Goal: Information Seeking & Learning: Learn about a topic

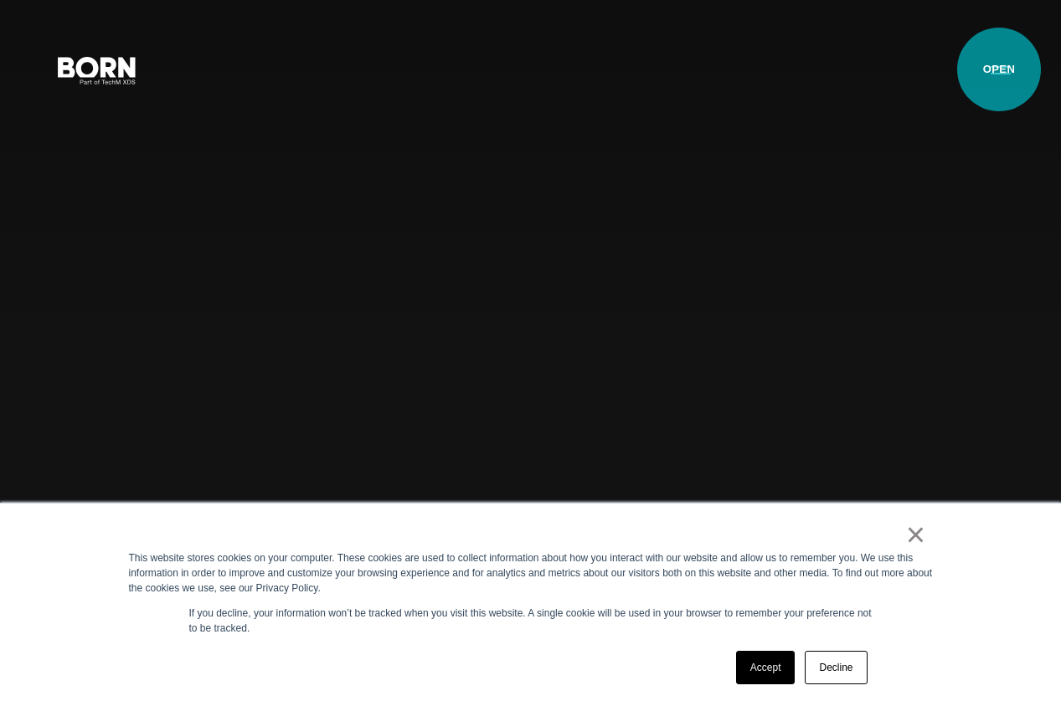
click at [999, 69] on button "Primary Menu" at bounding box center [1000, 69] width 40 height 35
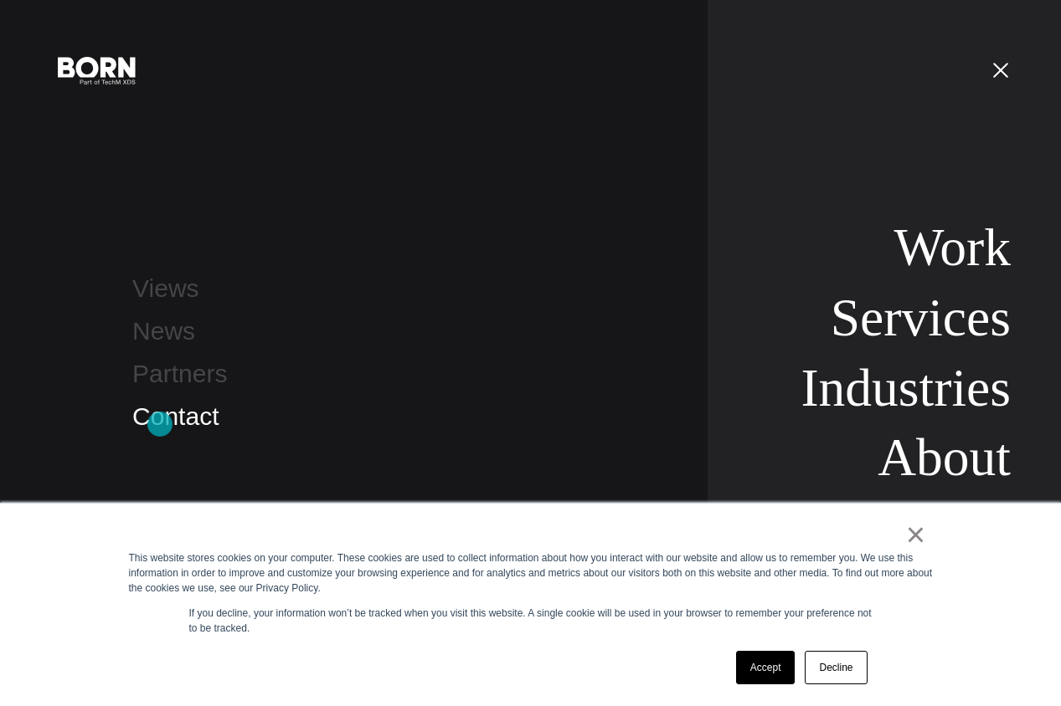
click at [160, 424] on link "Contact" at bounding box center [175, 417] width 86 height 28
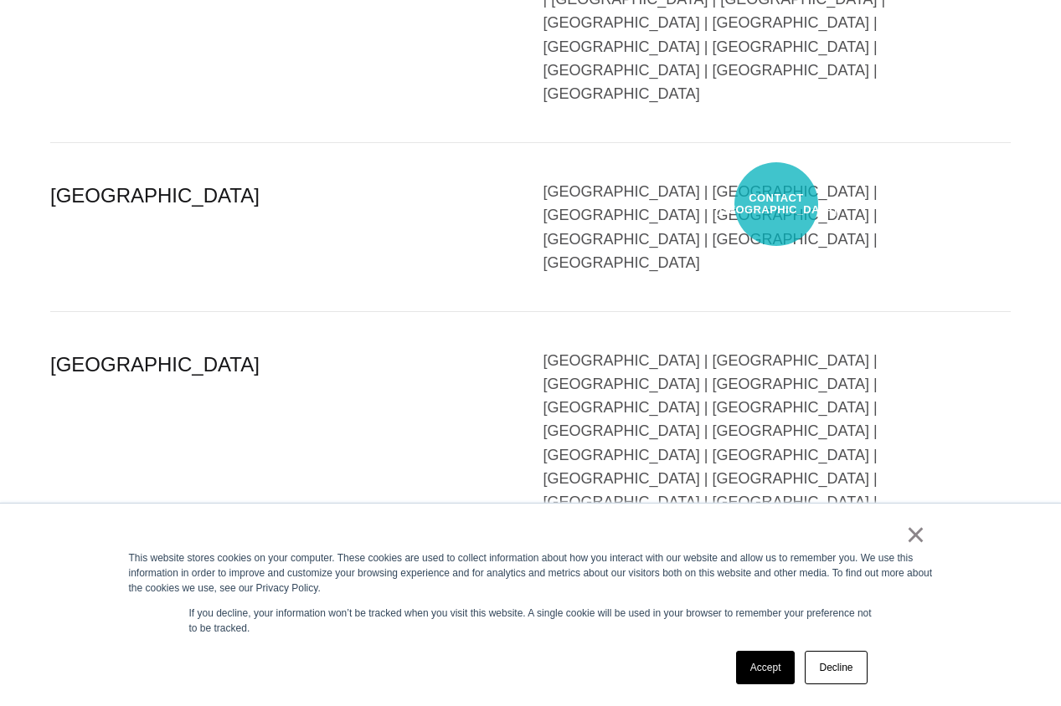
scroll to position [3754, 0]
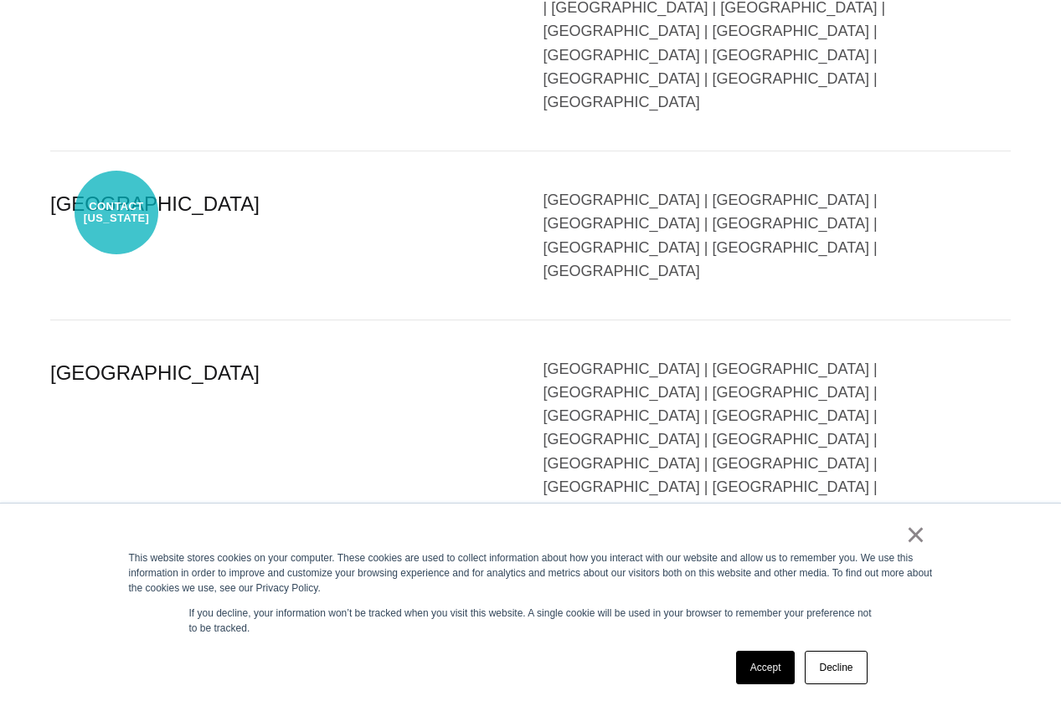
select select "**********"
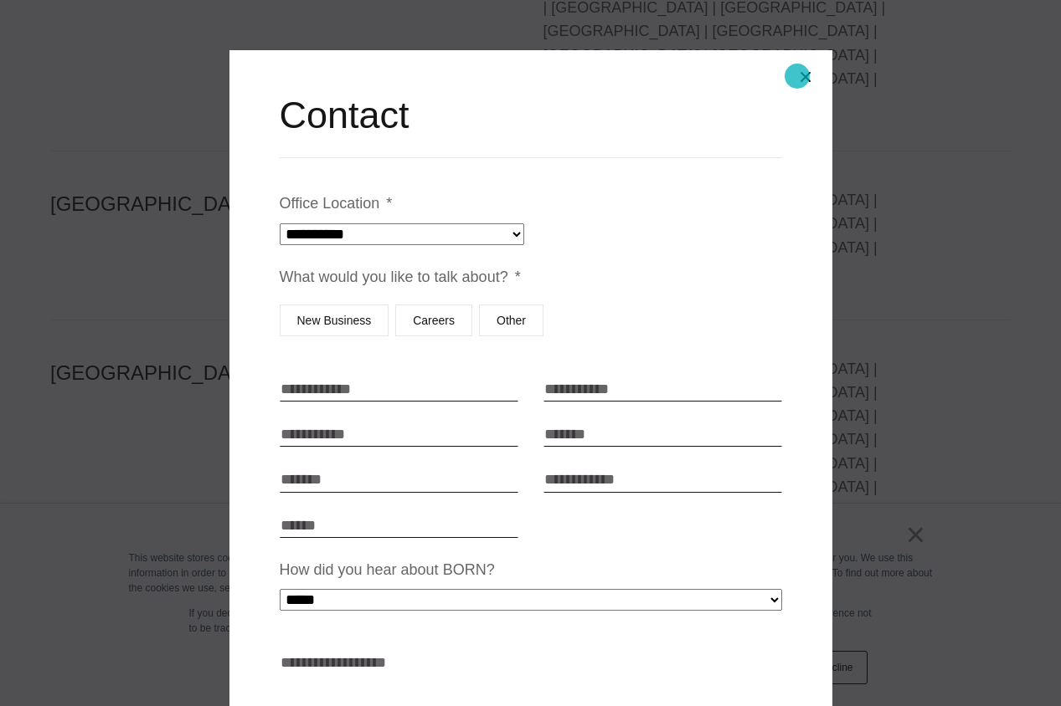
click at [797, 76] on button "Close modal" at bounding box center [805, 77] width 40 height 40
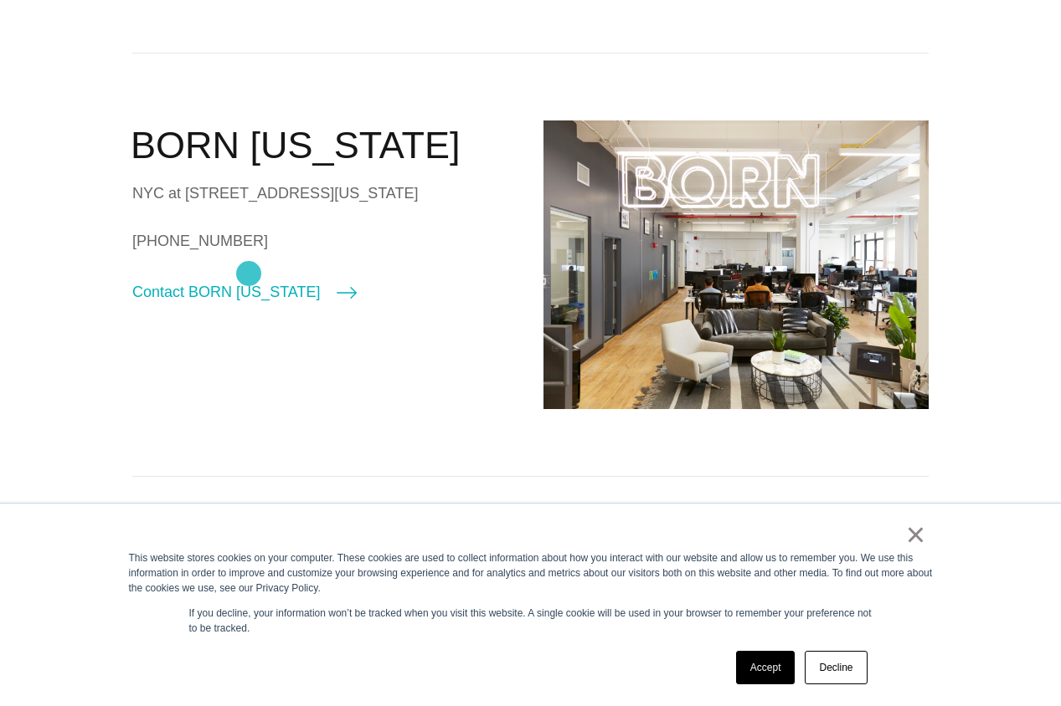
scroll to position [500, 0]
click at [213, 304] on link "Contact BORN [US_STATE]" at bounding box center [244, 291] width 224 height 23
select select "********"
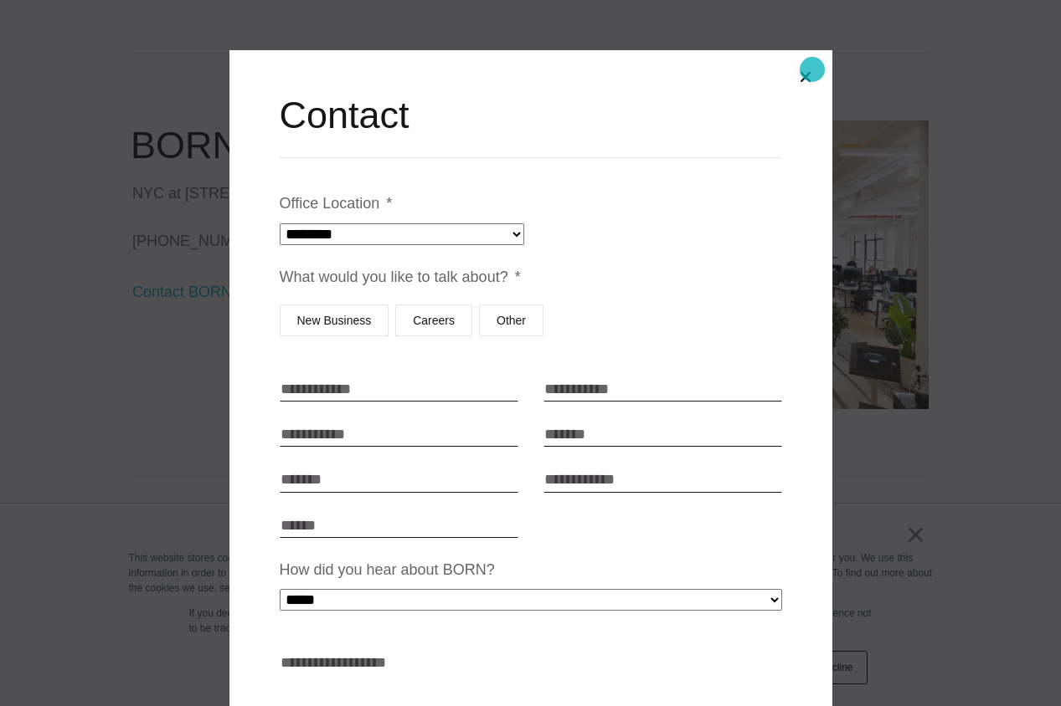
click at [812, 69] on button "Close modal" at bounding box center [805, 77] width 40 height 40
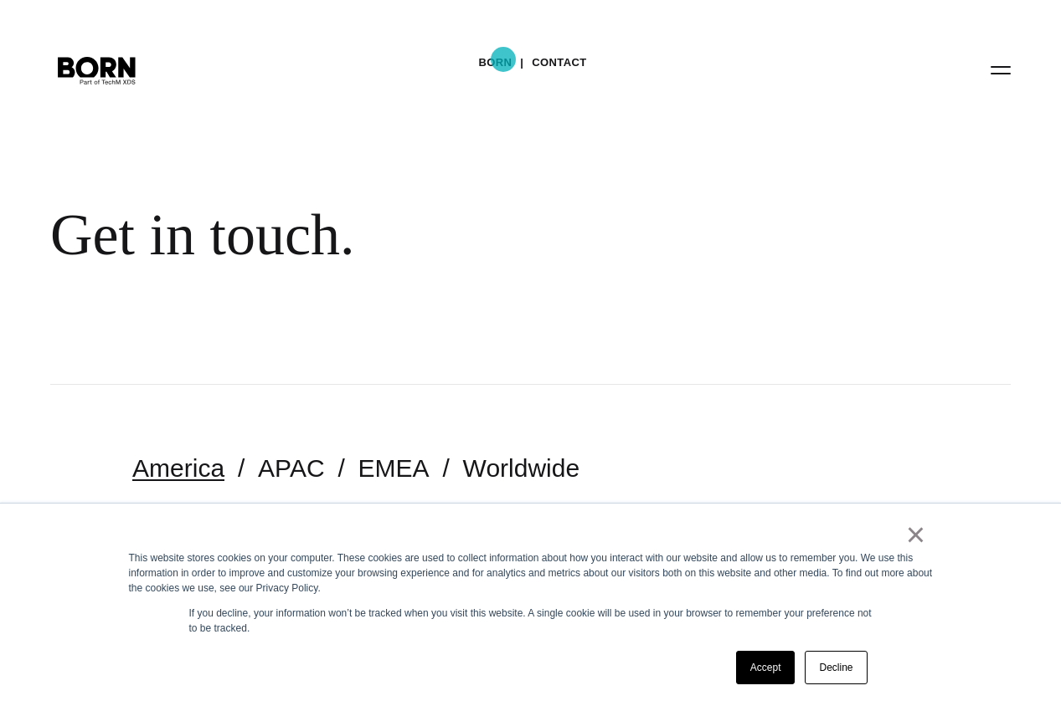
click at [499, 61] on link "BORN" at bounding box center [494, 62] width 33 height 25
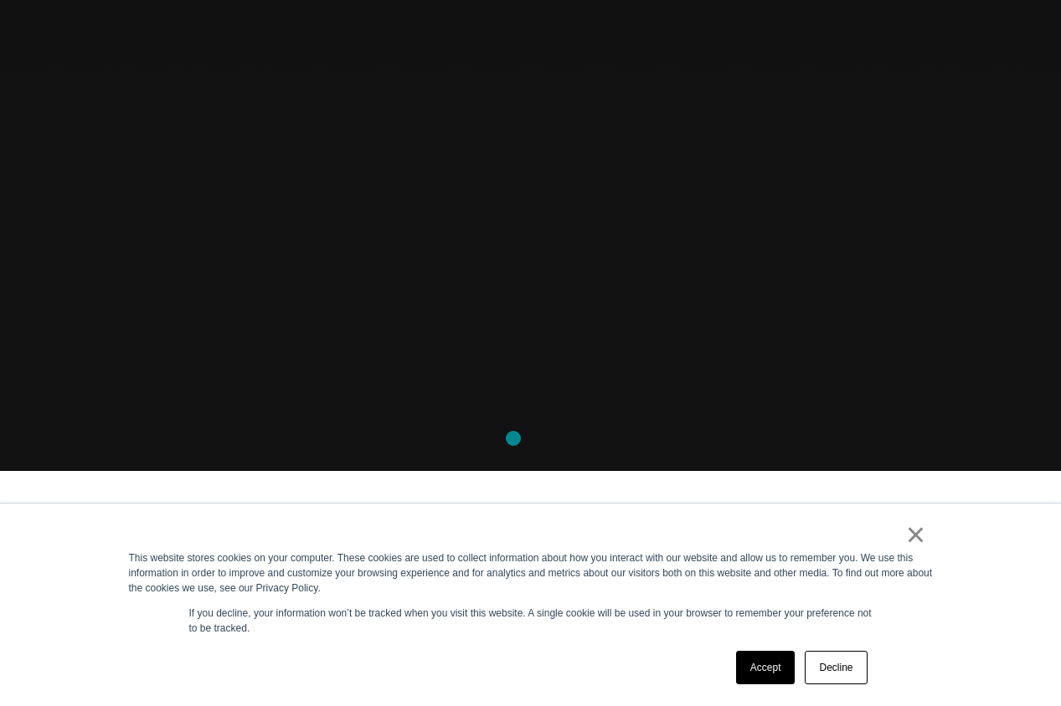
scroll to position [237, 0]
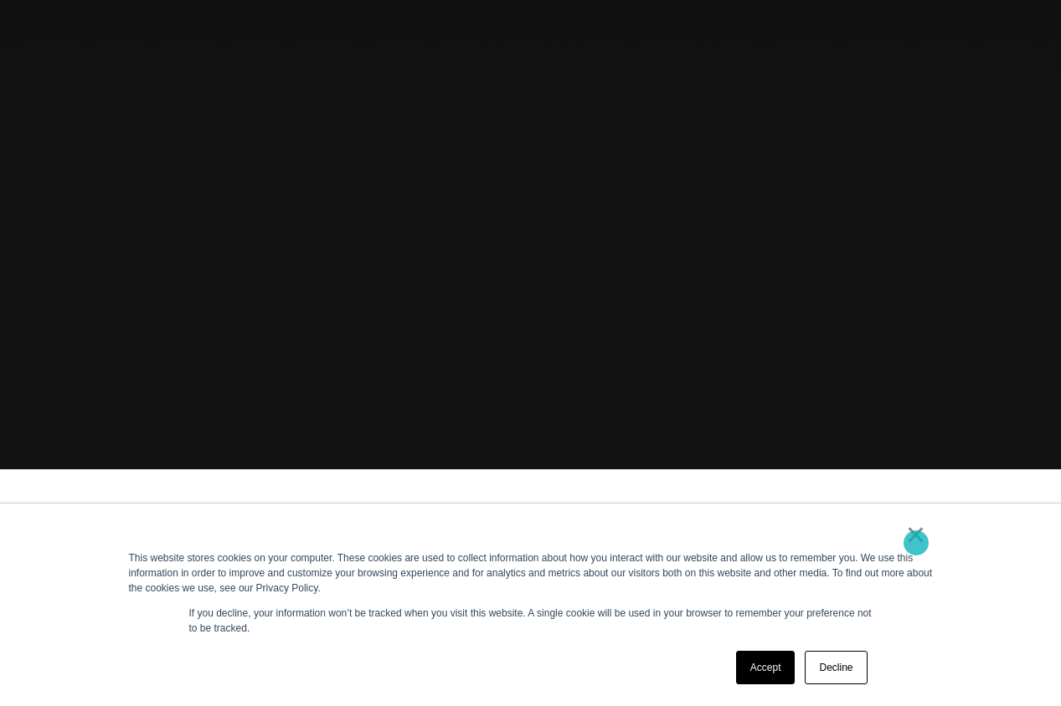
click at [917, 542] on link "×" at bounding box center [916, 534] width 20 height 15
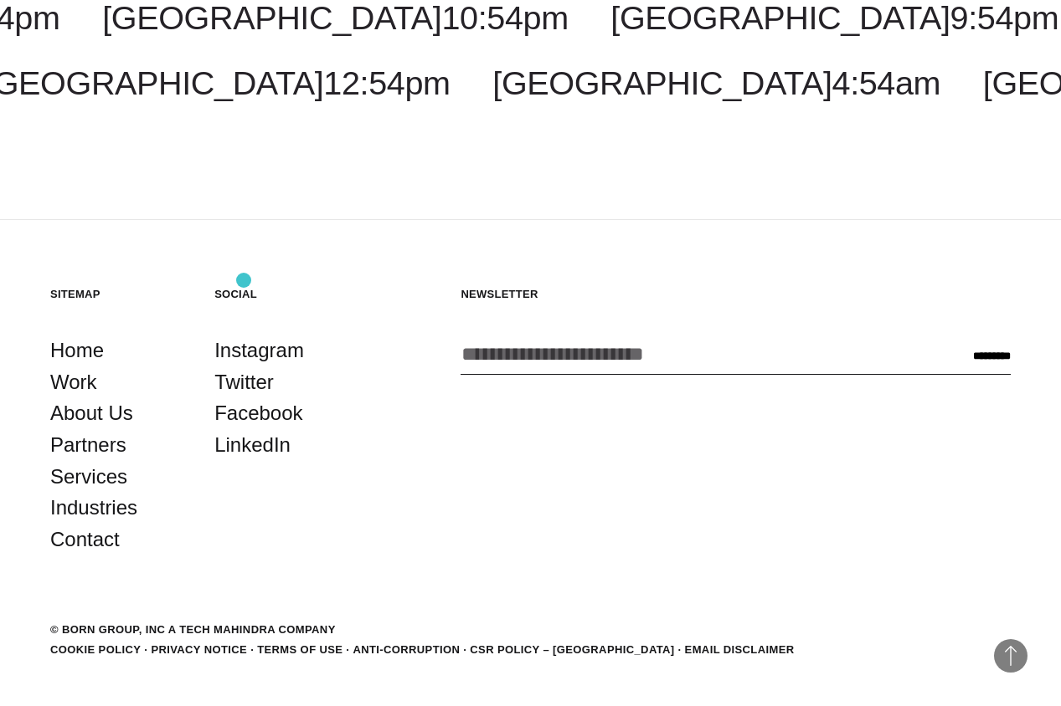
scroll to position [4818, 0]
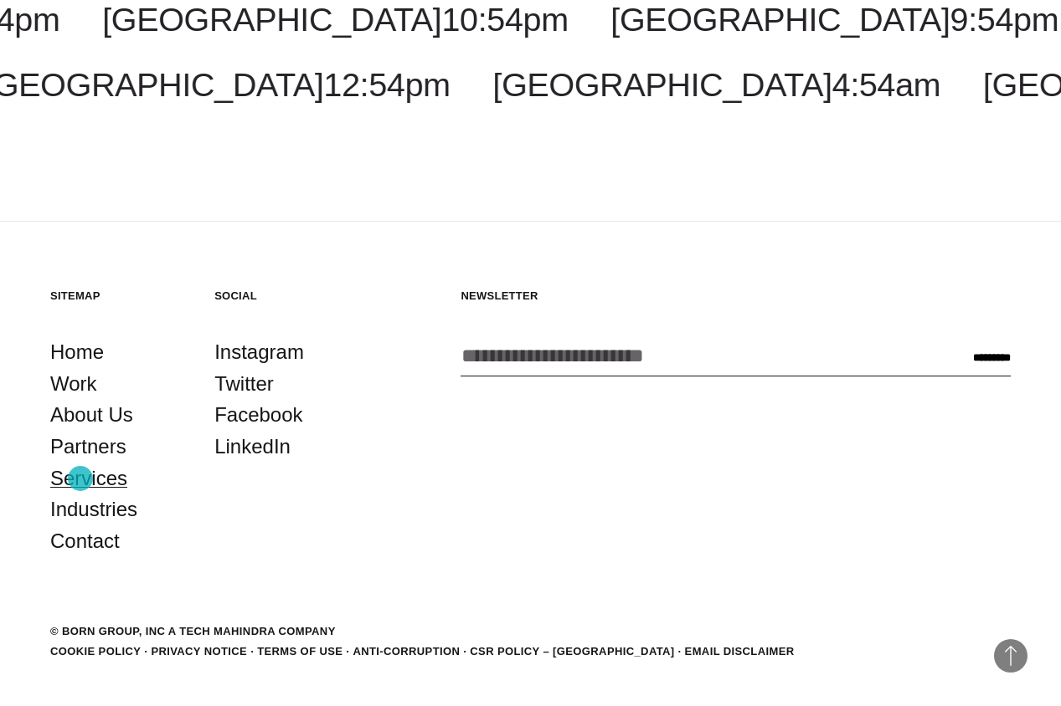
click at [80, 479] on link "Services" at bounding box center [88, 479] width 77 height 32
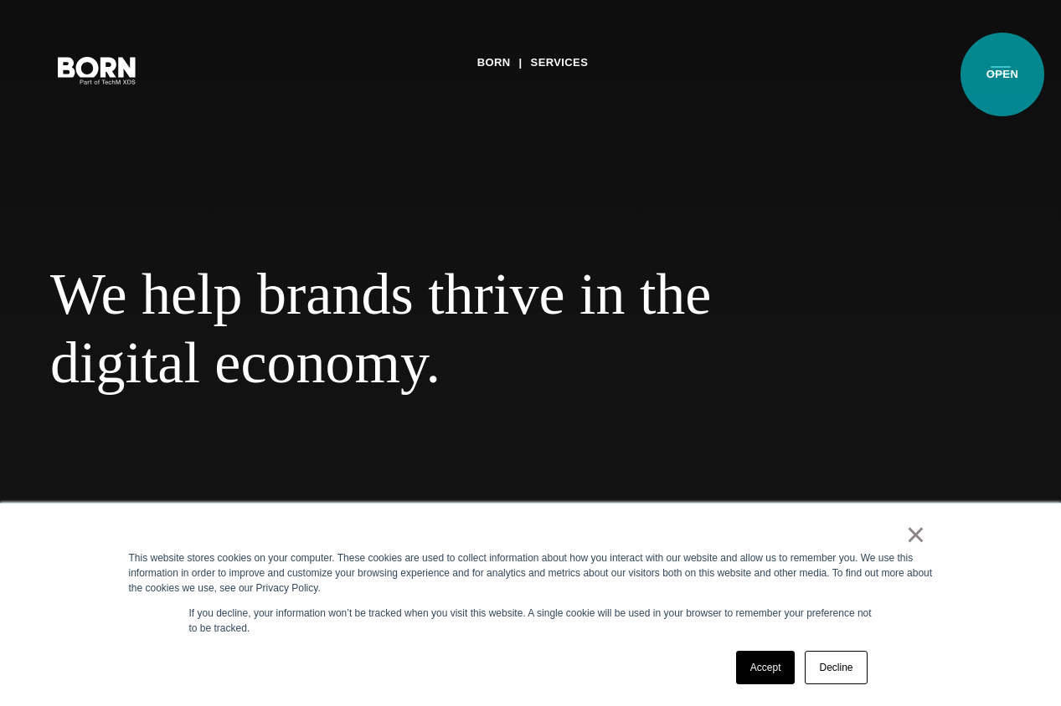
click at [1002, 74] on button "Primary Menu" at bounding box center [1000, 69] width 40 height 35
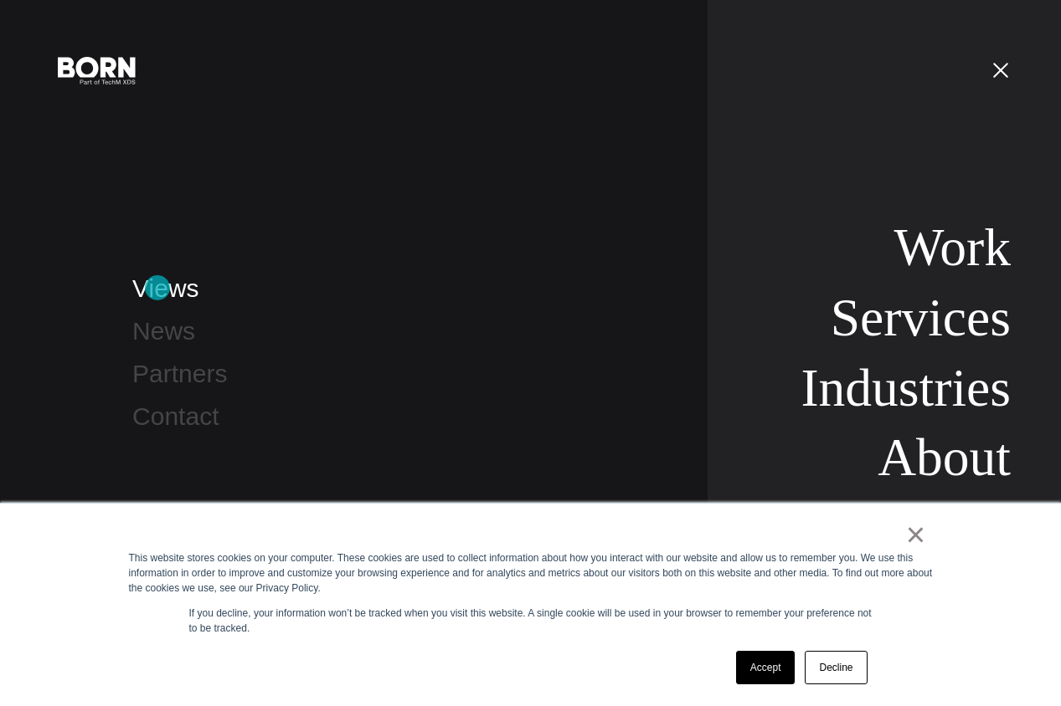
click at [157, 288] on link "Views" at bounding box center [165, 289] width 66 height 28
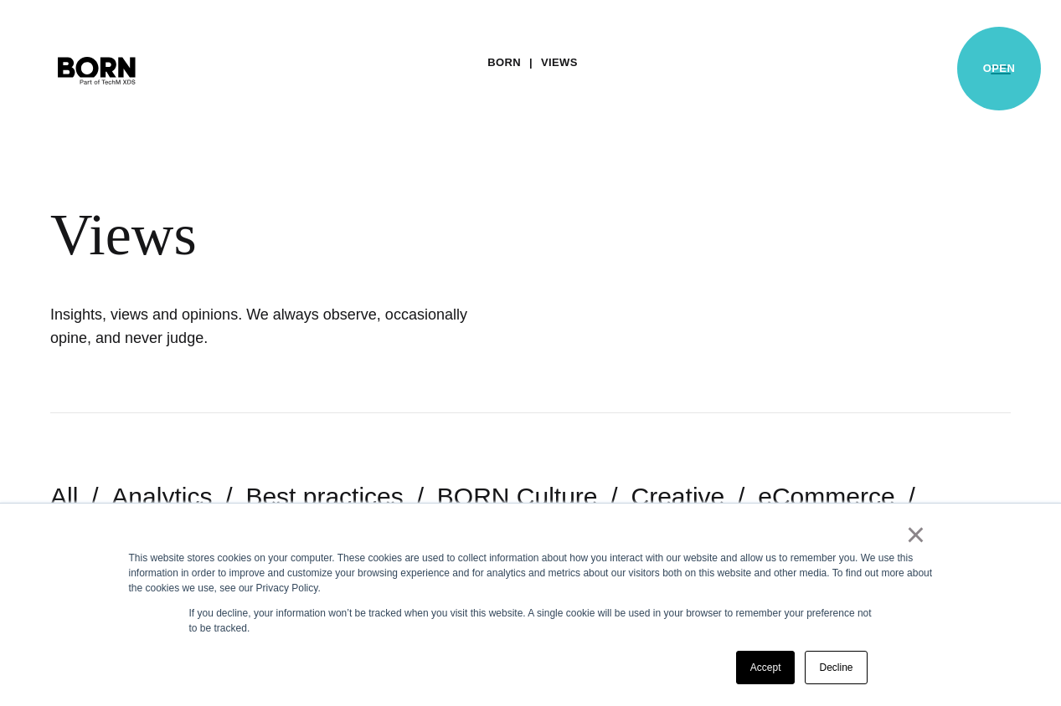
click at [999, 69] on button "Primary Menu" at bounding box center [1000, 69] width 40 height 35
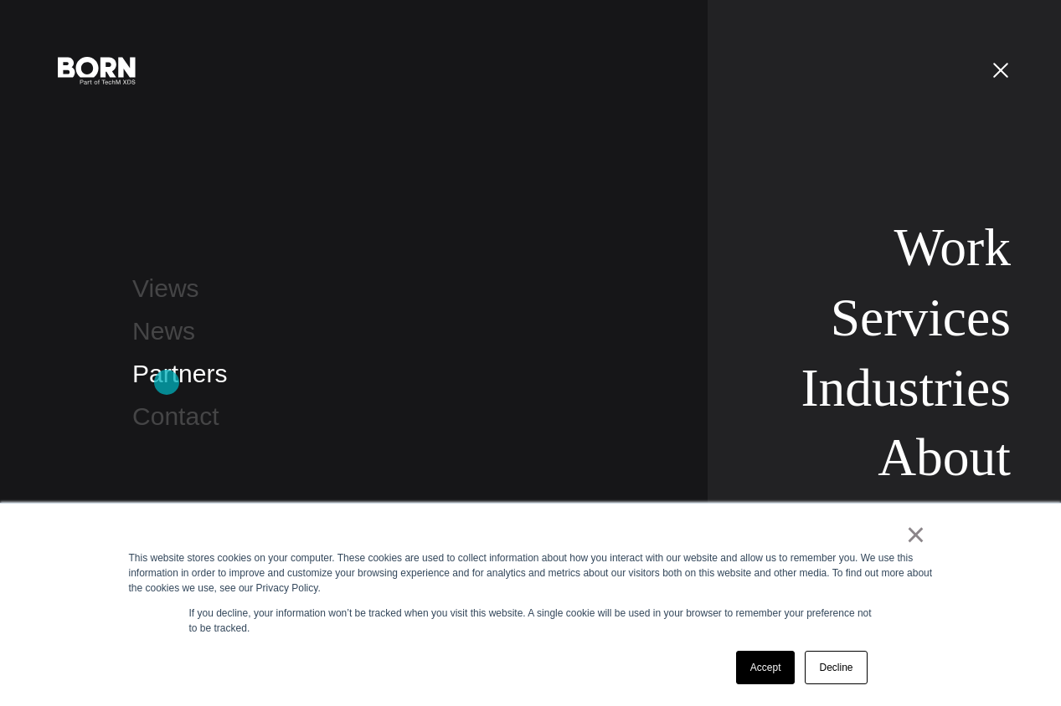
click at [167, 382] on link "Partners" at bounding box center [179, 374] width 95 height 28
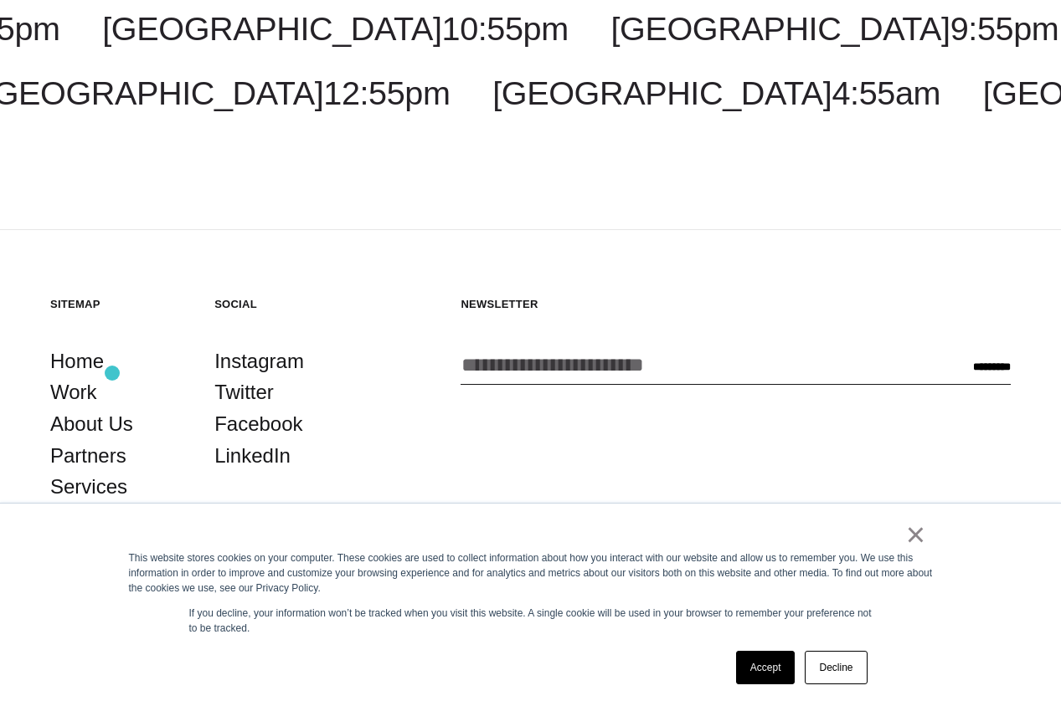
scroll to position [3172, 0]
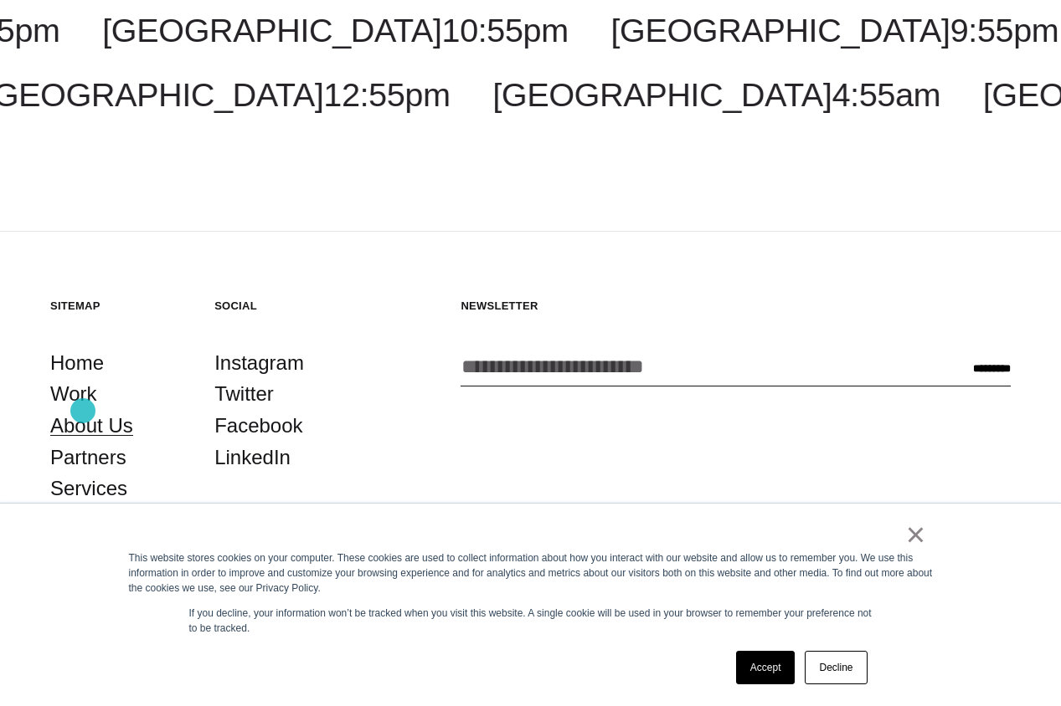
click at [83, 411] on link "About Us" at bounding box center [91, 426] width 83 height 32
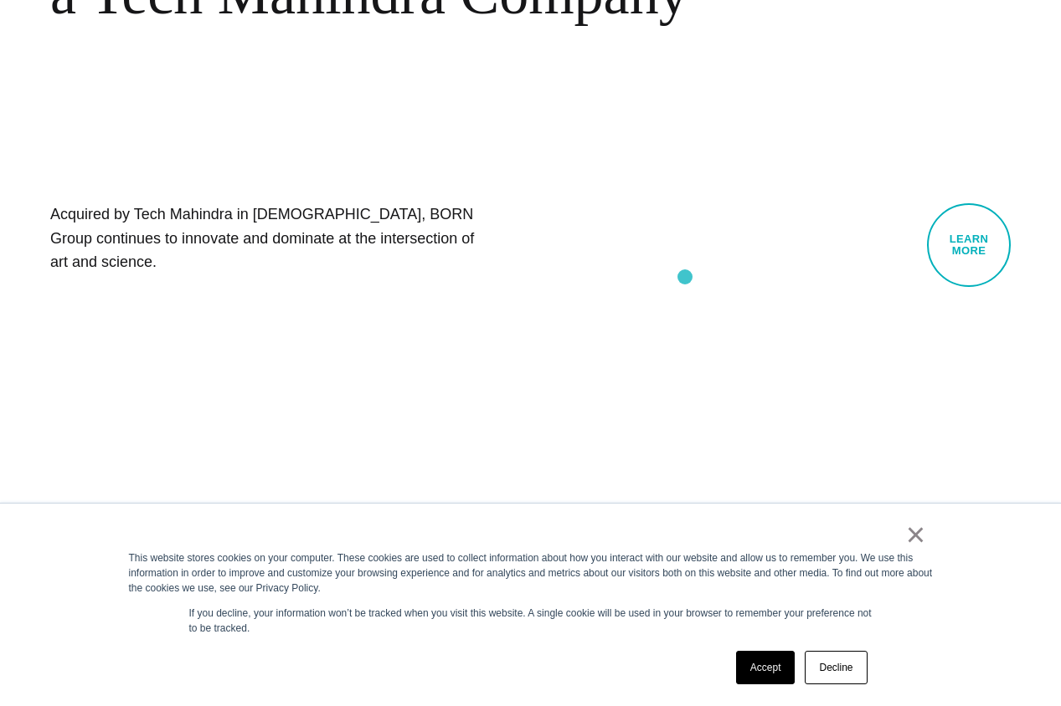
scroll to position [1074, 0]
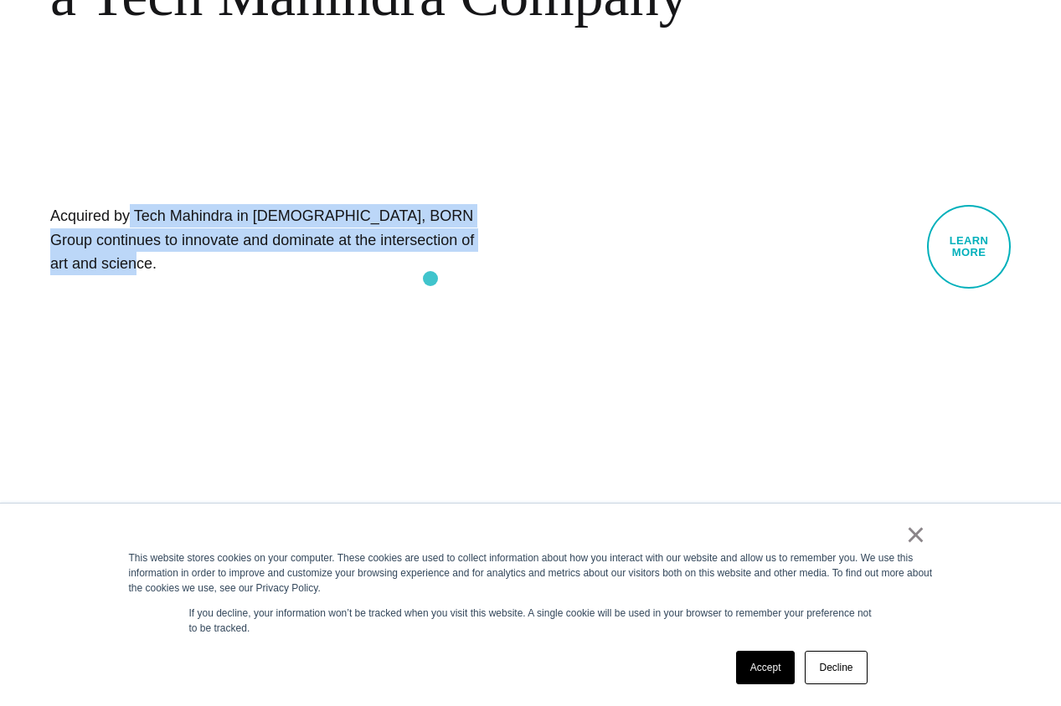
drag, startPoint x: 39, startPoint y: 238, endPoint x: 430, endPoint y: 279, distance: 393.0
copy h1 "Acquired by Tech Mahindra in [DEMOGRAPHIC_DATA], BORN Group continues to innova…"
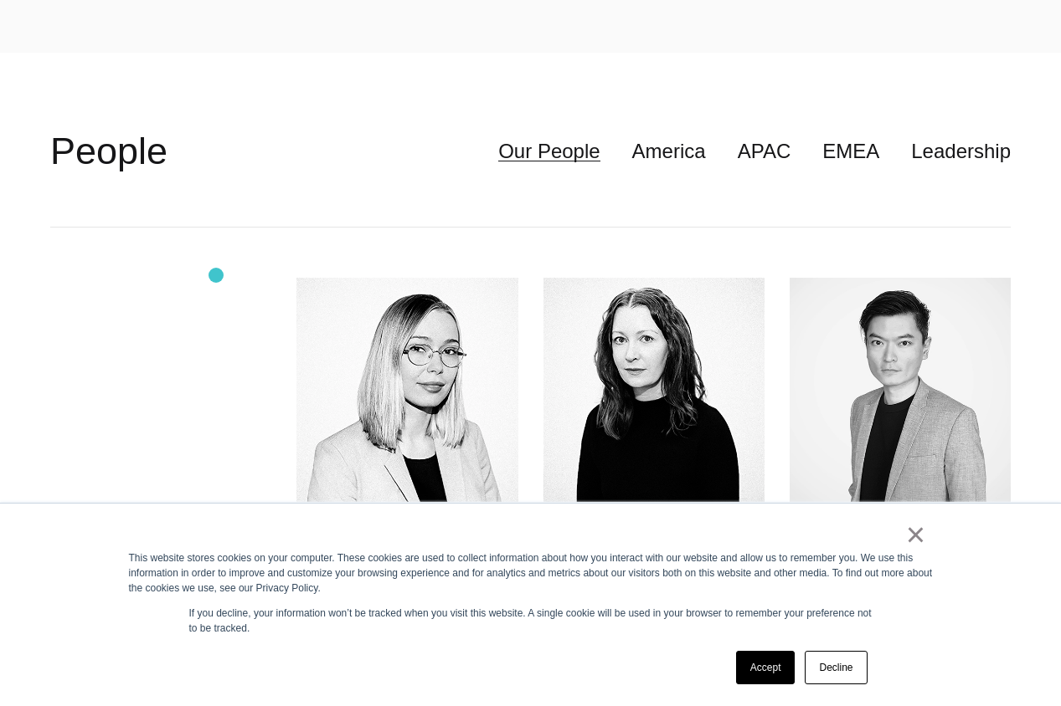
scroll to position [4423, 0]
click at [682, 153] on link "America" at bounding box center [669, 152] width 74 height 32
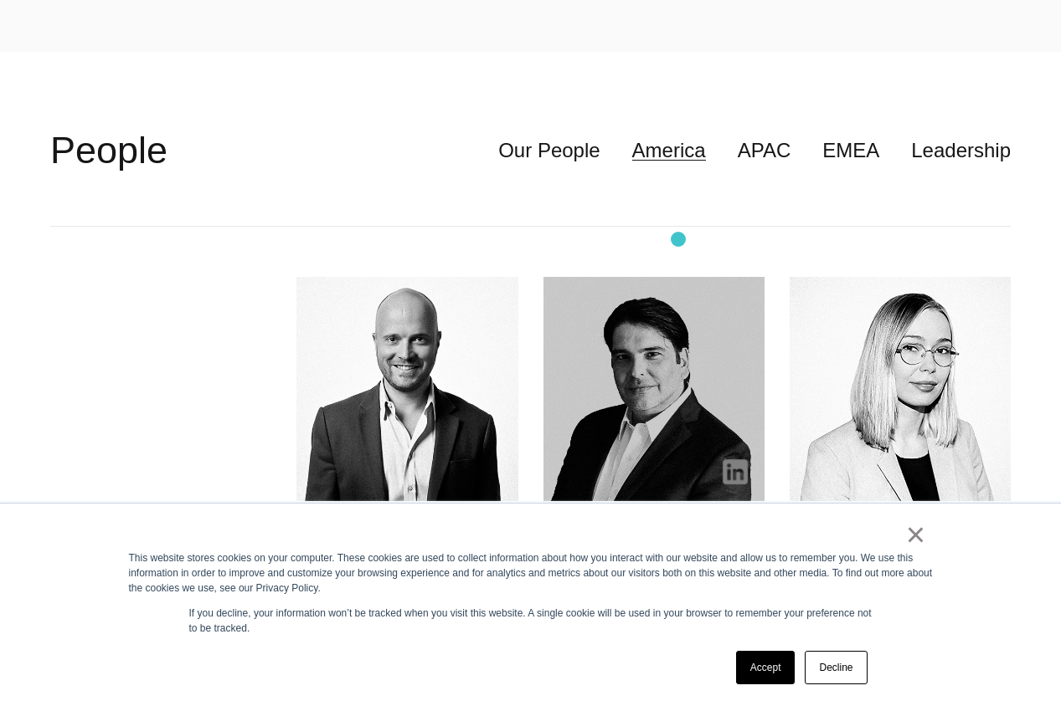
scroll to position [4424, 0]
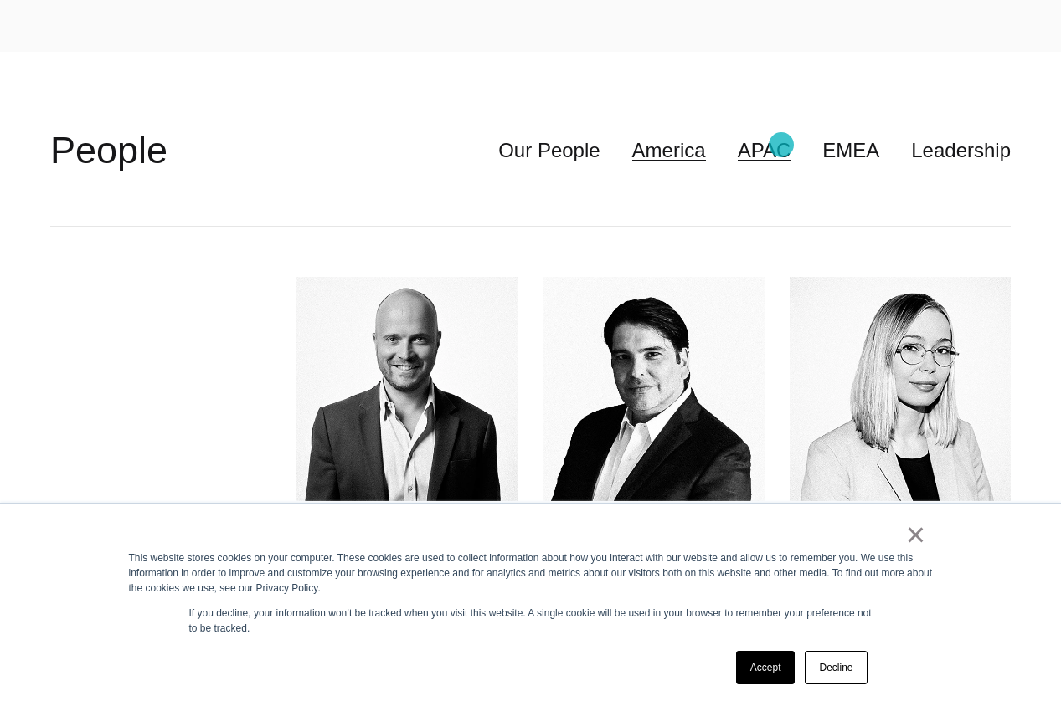
click at [780, 145] on link "APAC" at bounding box center [764, 151] width 54 height 32
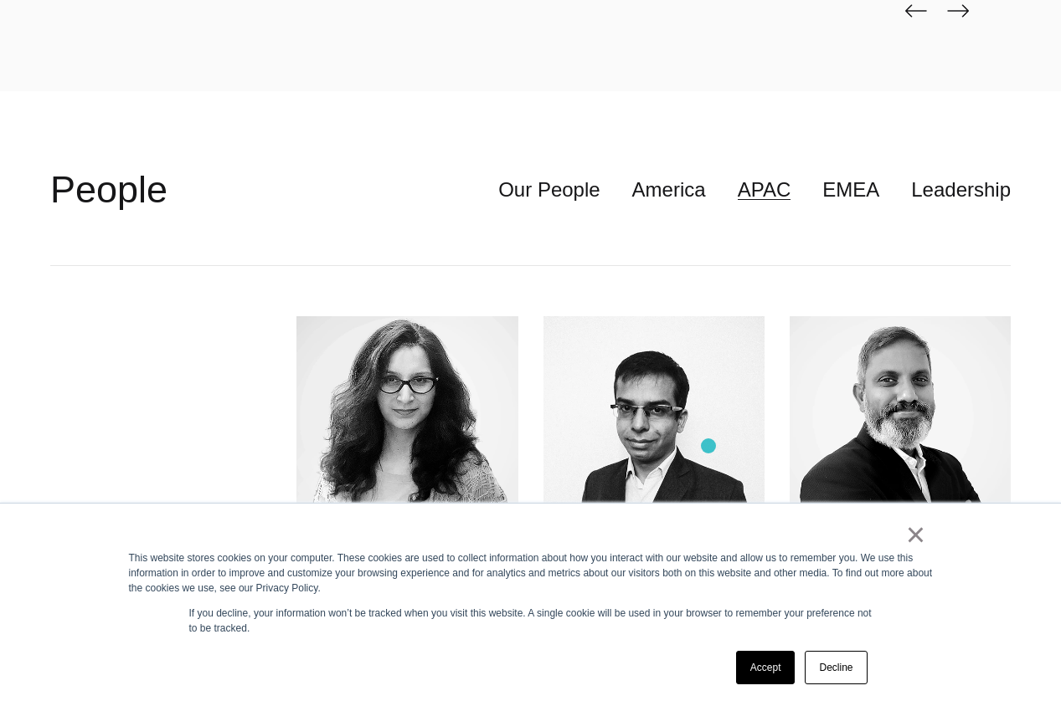
scroll to position [4381, 0]
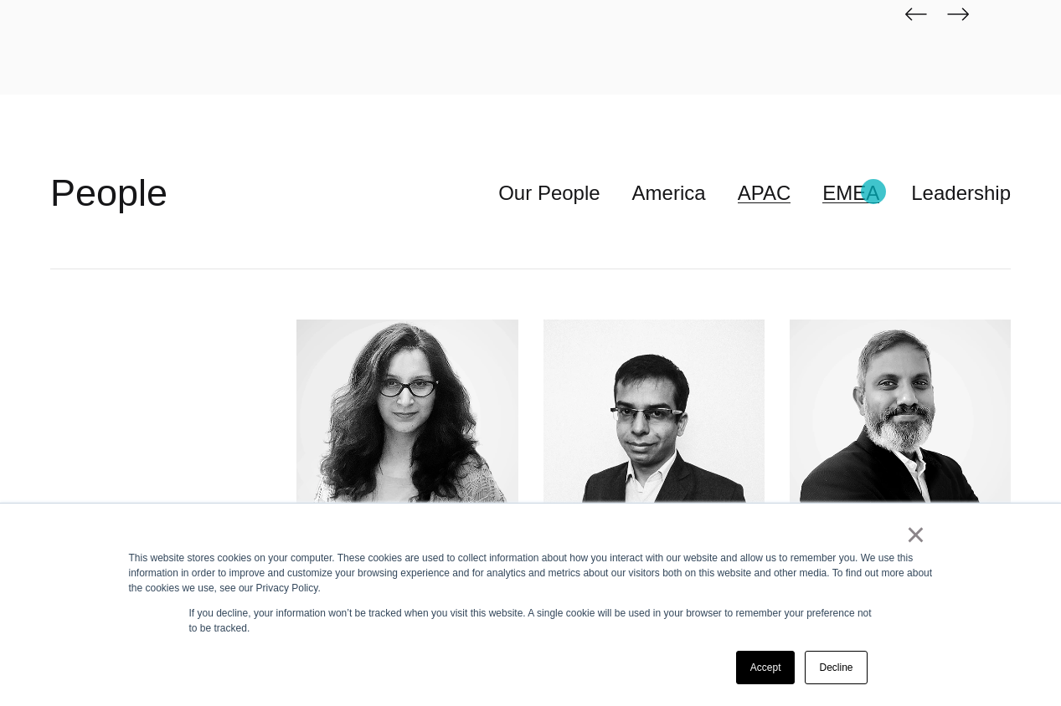
click at [863, 189] on link "EMEA" at bounding box center [850, 193] width 57 height 32
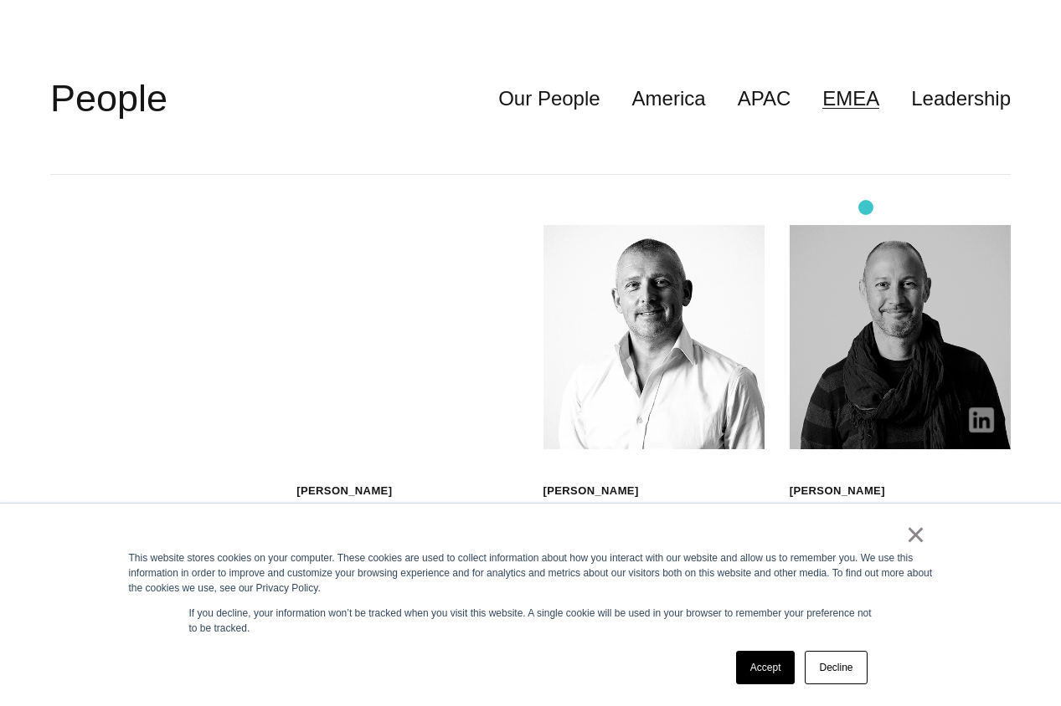
scroll to position [4477, 0]
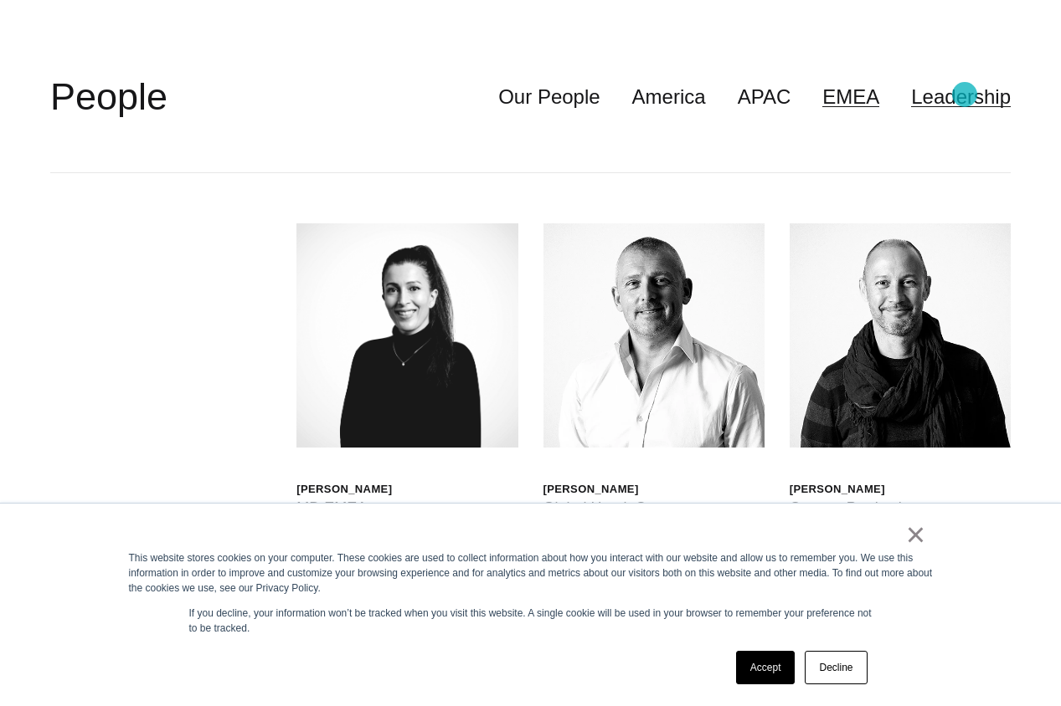
click at [964, 95] on link "Leadership" at bounding box center [961, 97] width 100 height 32
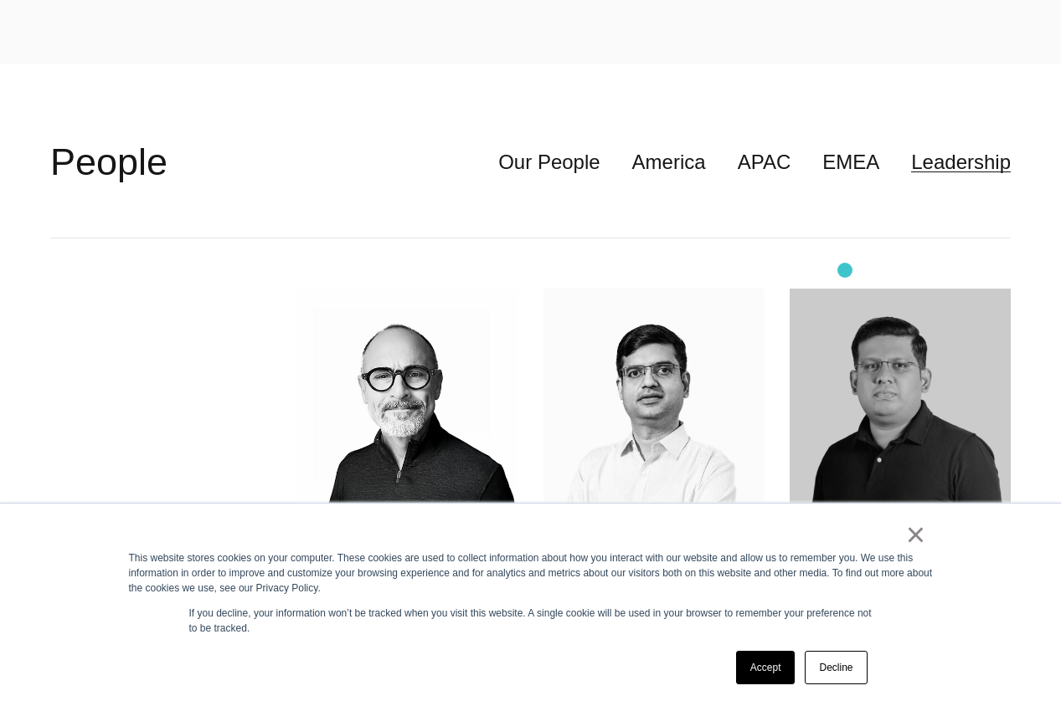
scroll to position [4349, 0]
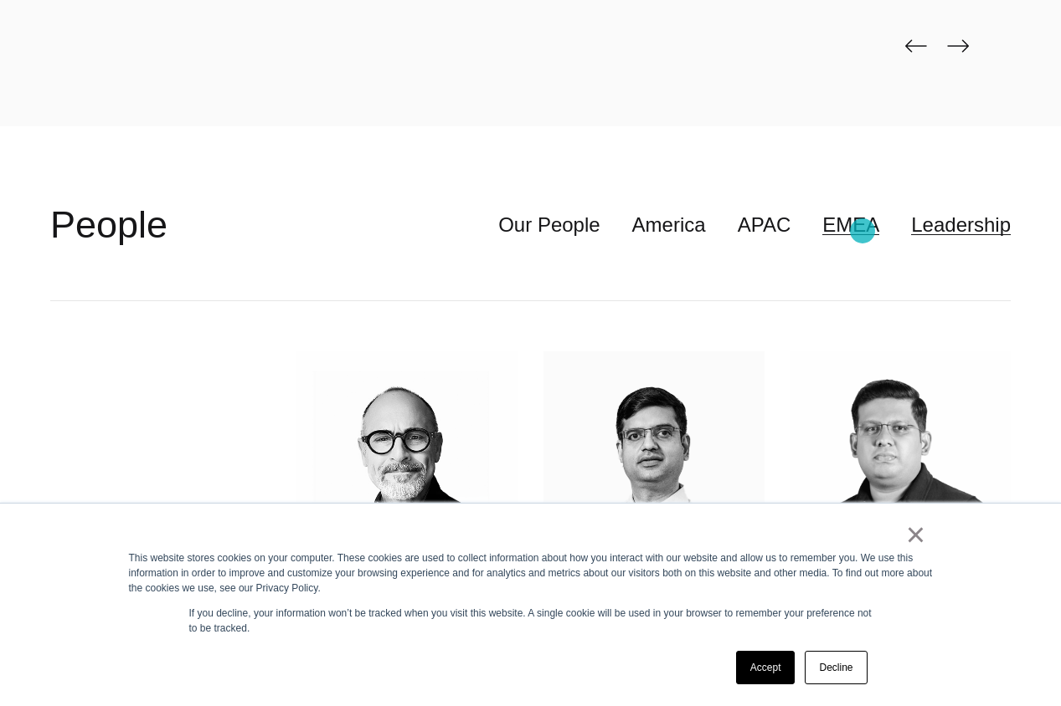
click at [862, 231] on link "EMEA" at bounding box center [850, 225] width 57 height 32
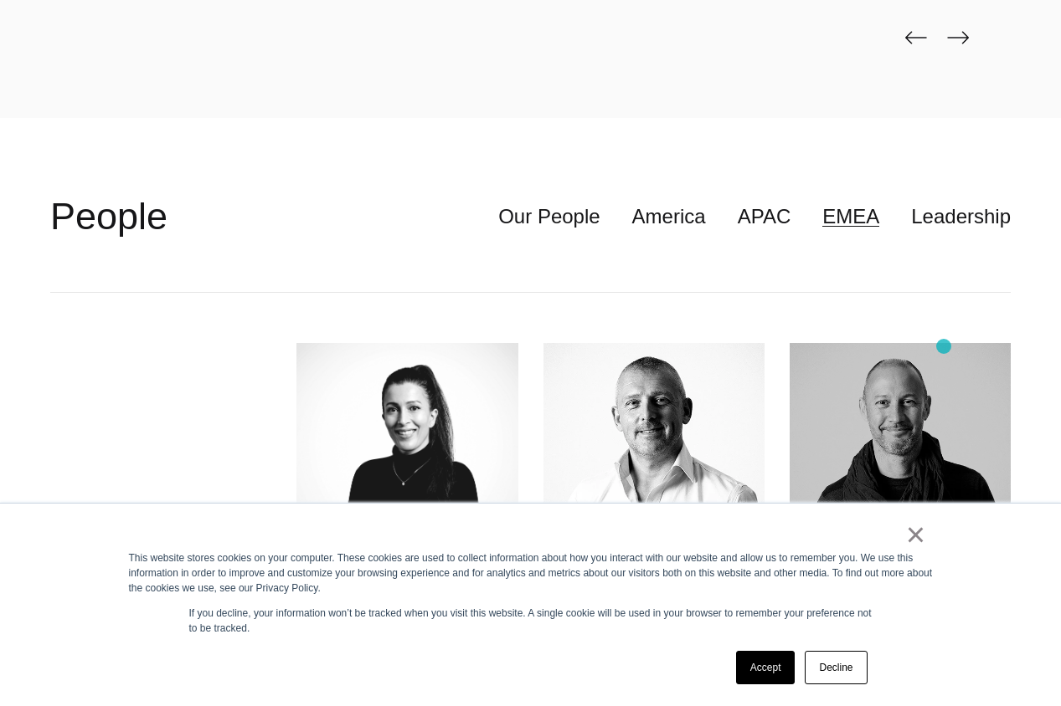
scroll to position [4434, 0]
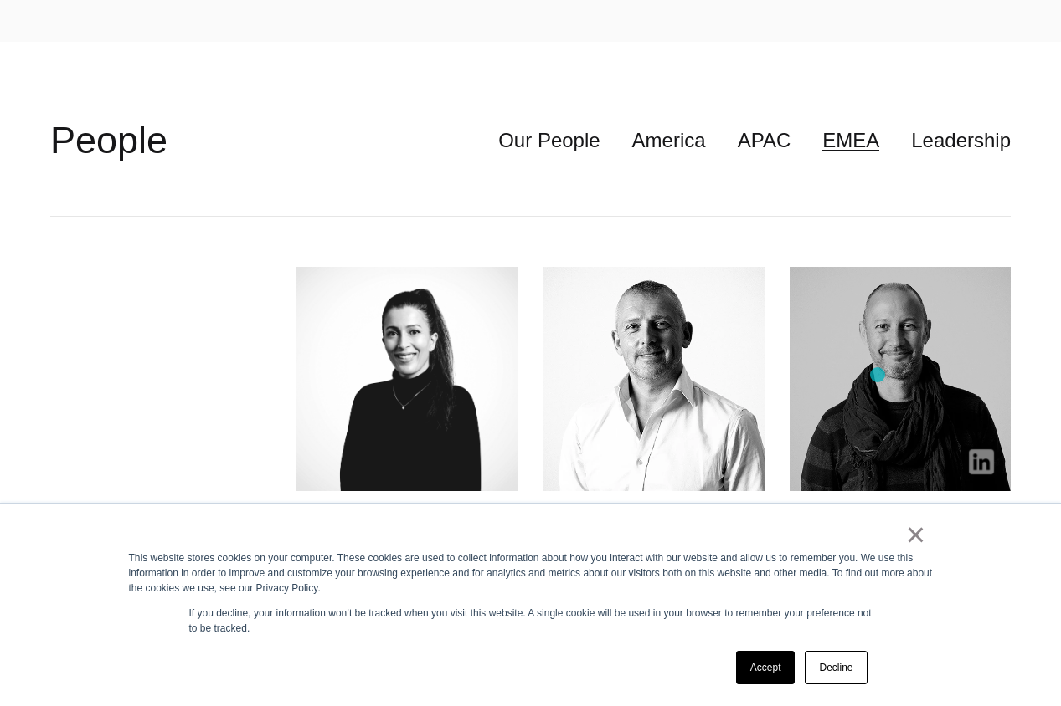
click at [877, 374] on img at bounding box center [899, 379] width 221 height 224
click at [870, 374] on img at bounding box center [899, 379] width 221 height 224
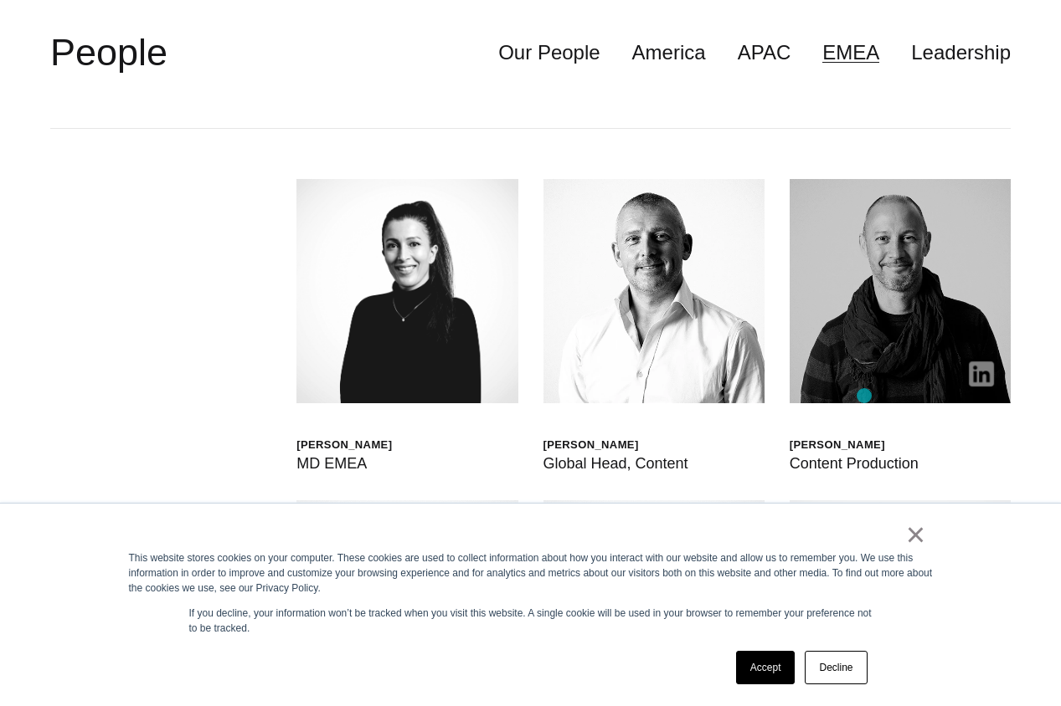
scroll to position [4560, 0]
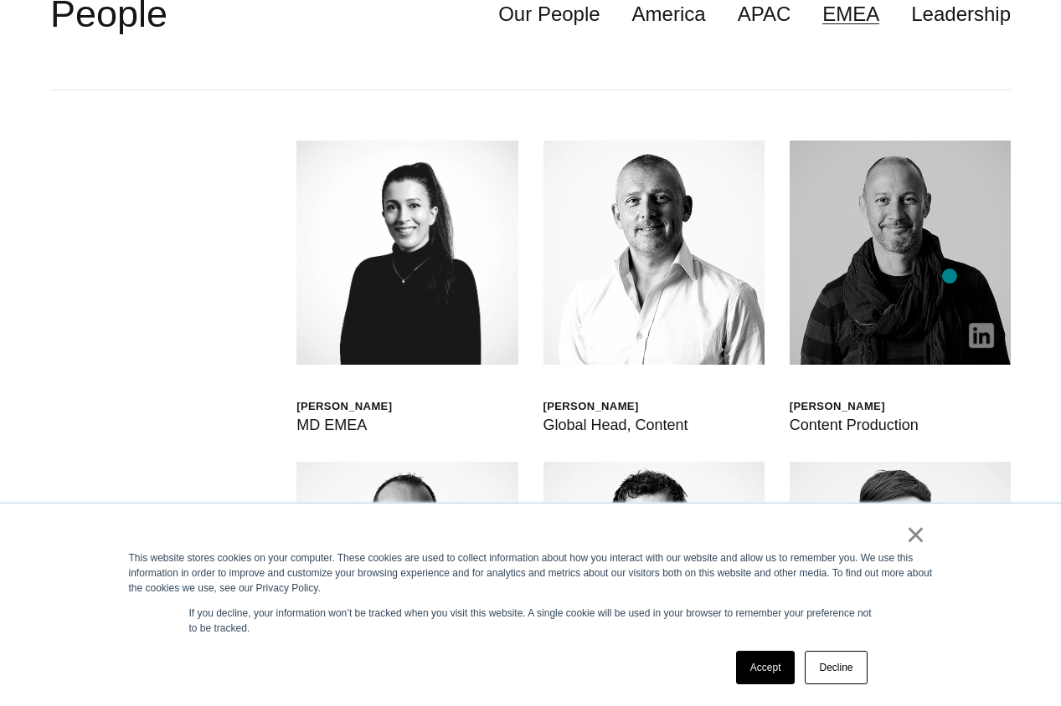
click at [949, 276] on img at bounding box center [899, 253] width 221 height 224
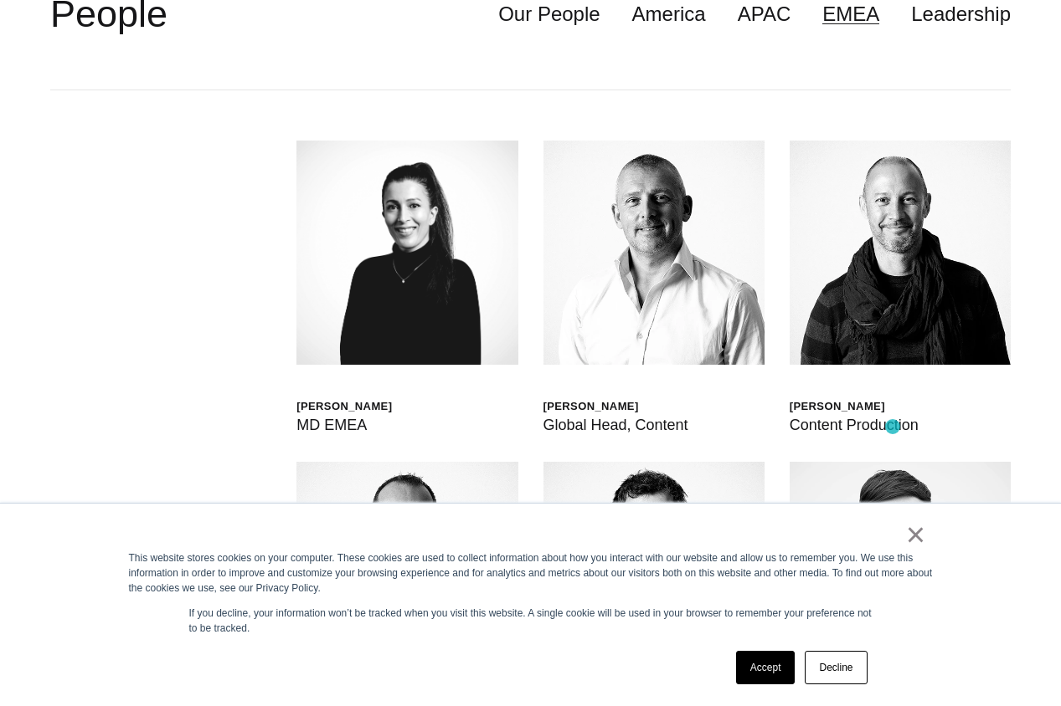
click at [891, 425] on div "Content Production" at bounding box center [853, 424] width 129 height 23
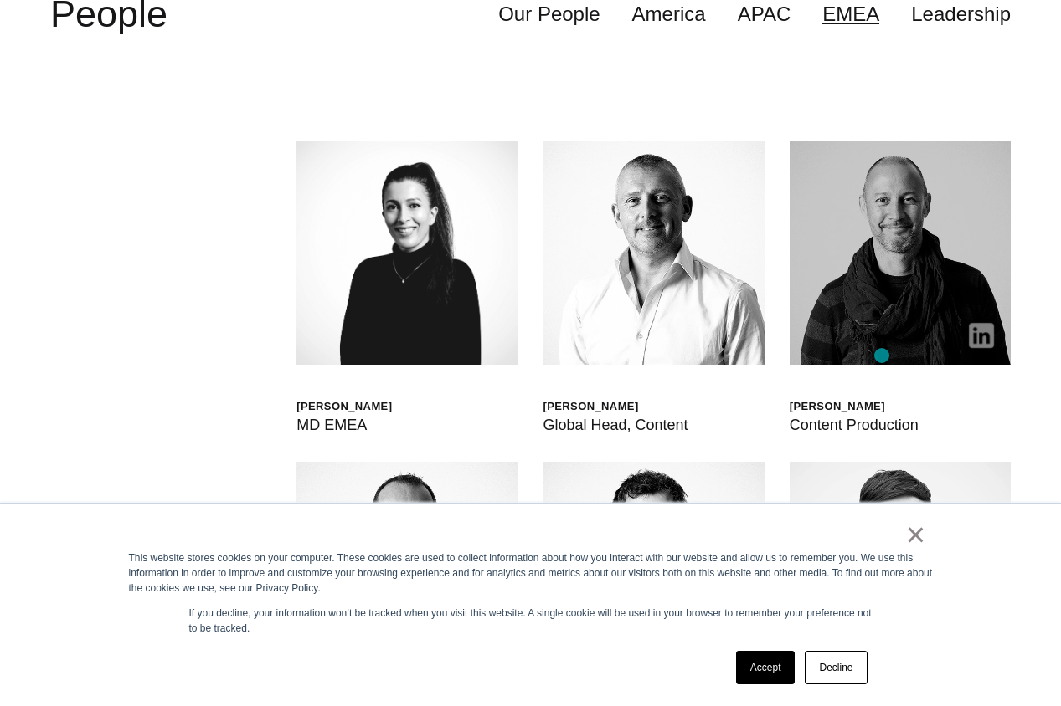
click at [886, 310] on img at bounding box center [899, 253] width 221 height 224
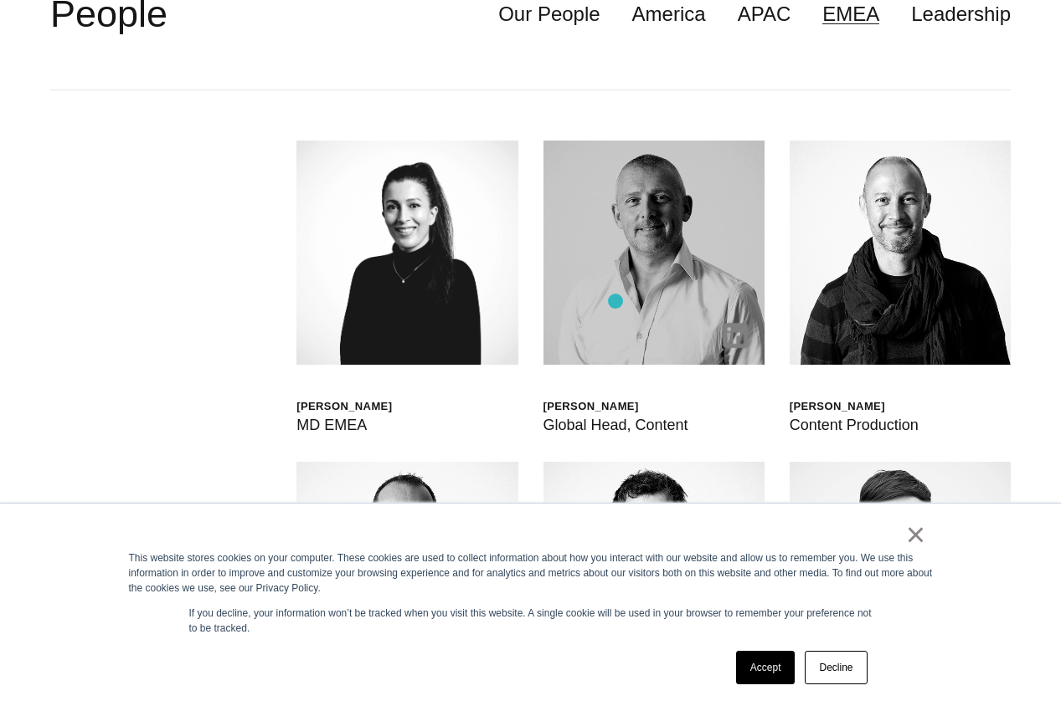
click at [615, 301] on img at bounding box center [653, 253] width 221 height 224
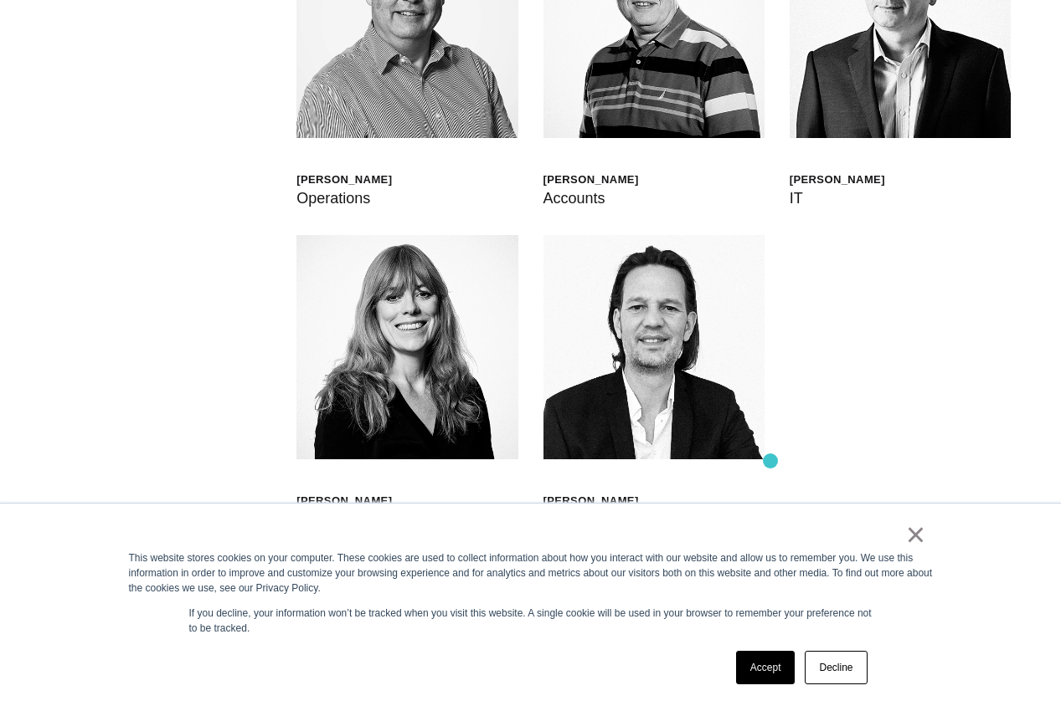
scroll to position [5550, 0]
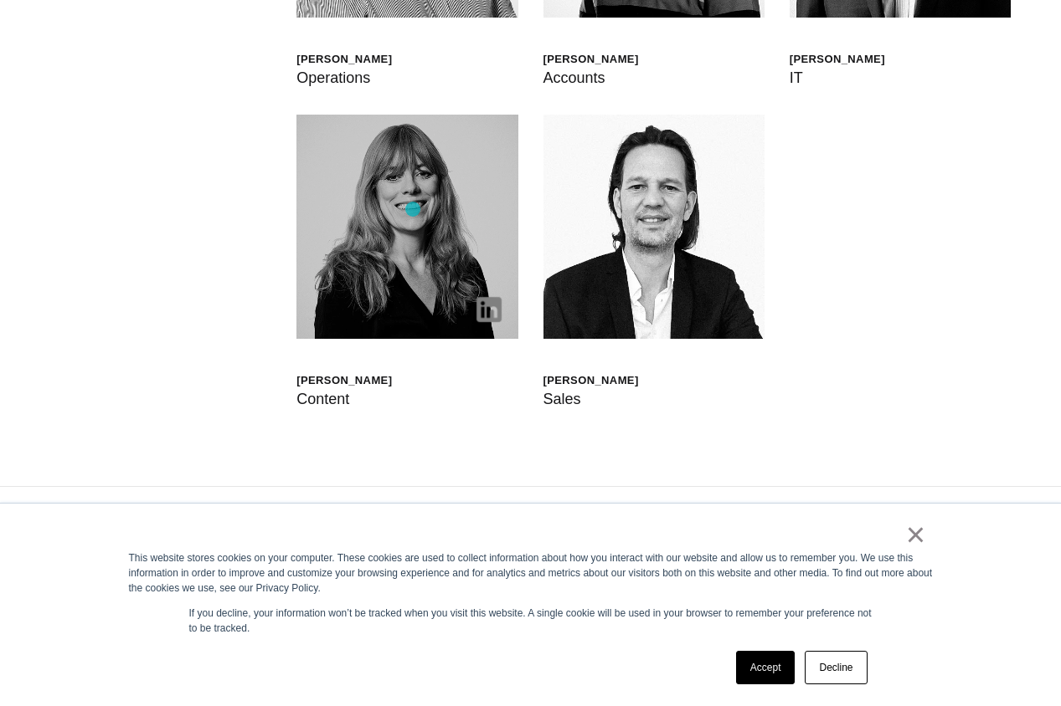
click at [413, 209] on img at bounding box center [406, 227] width 221 height 224
click at [491, 312] on img at bounding box center [488, 309] width 25 height 25
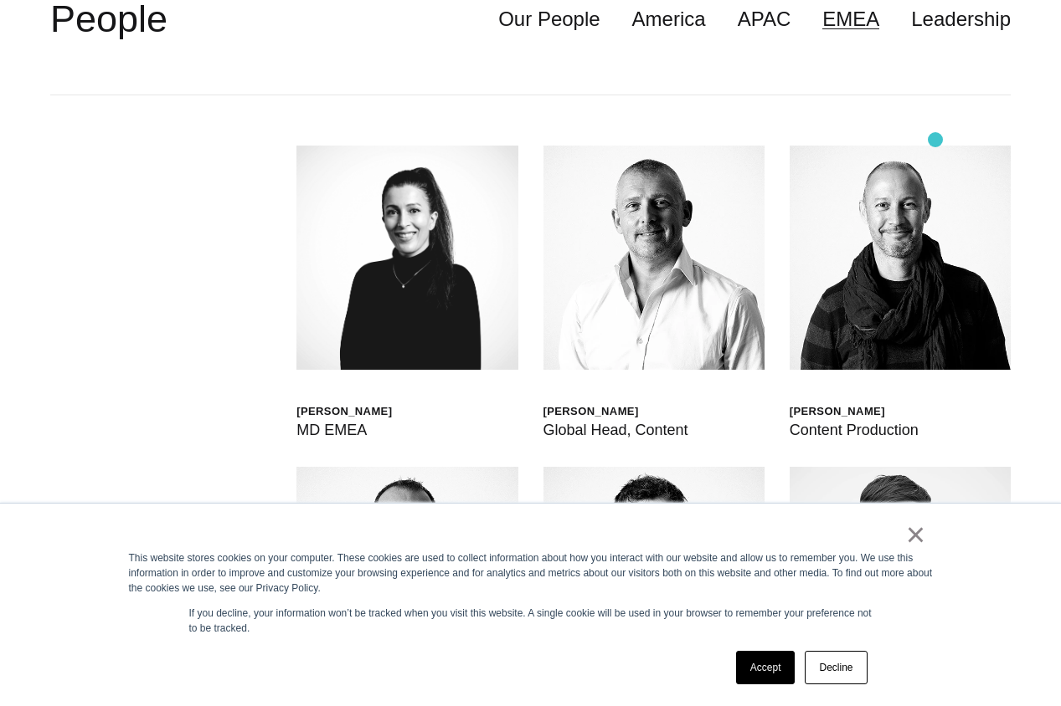
scroll to position [4564, 0]
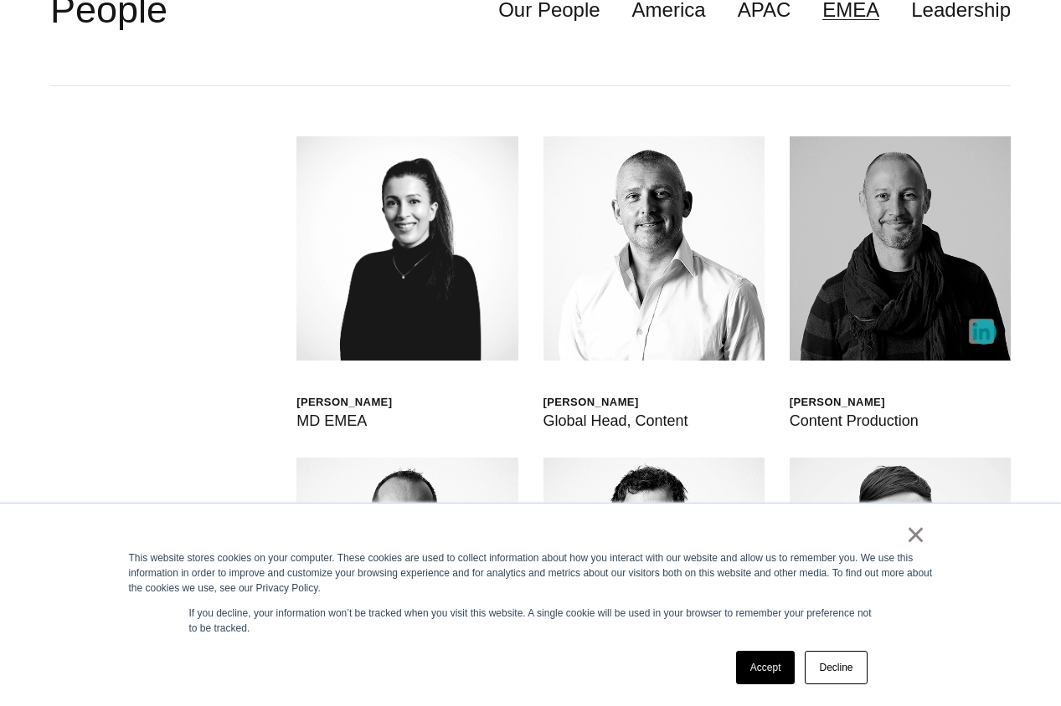
click at [984, 332] on img at bounding box center [980, 331] width 25 height 25
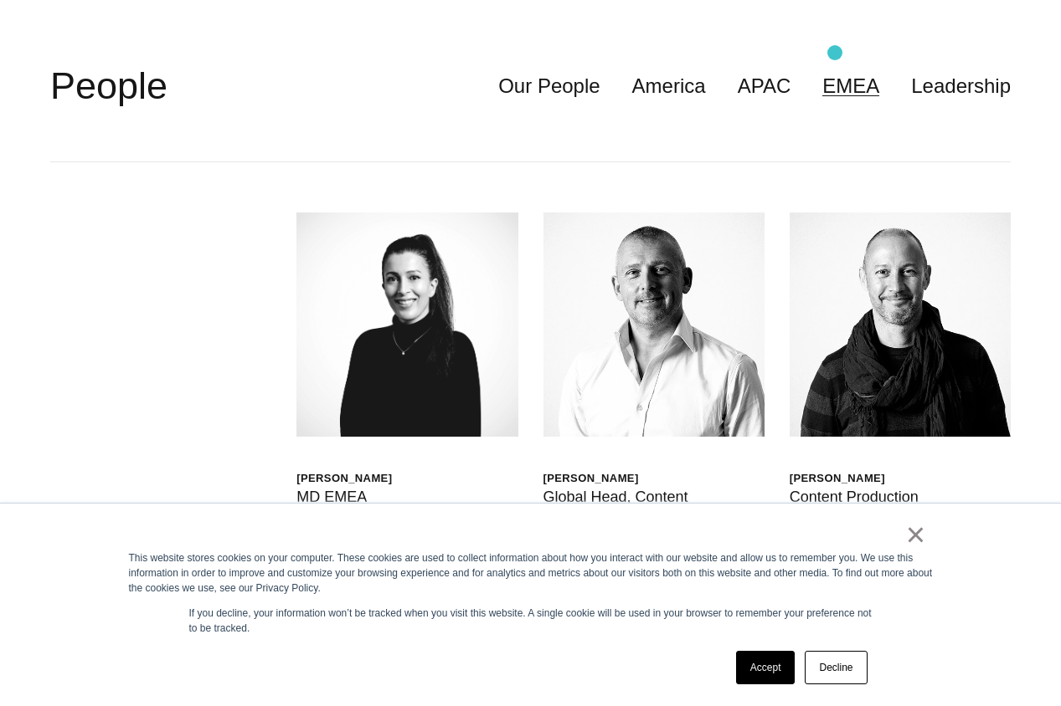
scroll to position [4443, 0]
